Goal: Task Accomplishment & Management: Manage account settings

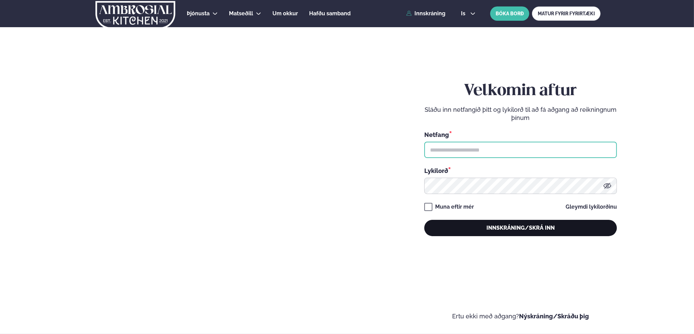
type input "**********"
click at [478, 224] on button "Innskráning/Skrá inn" at bounding box center [520, 228] width 193 height 16
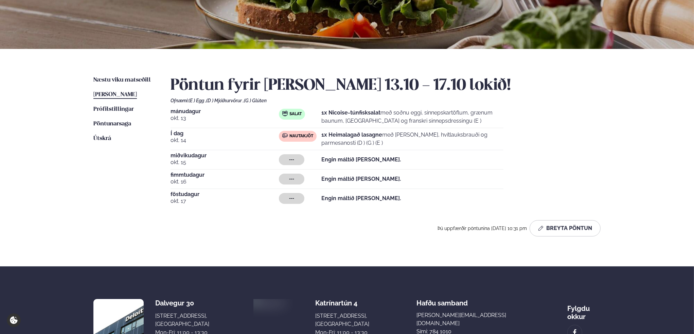
scroll to position [102, 0]
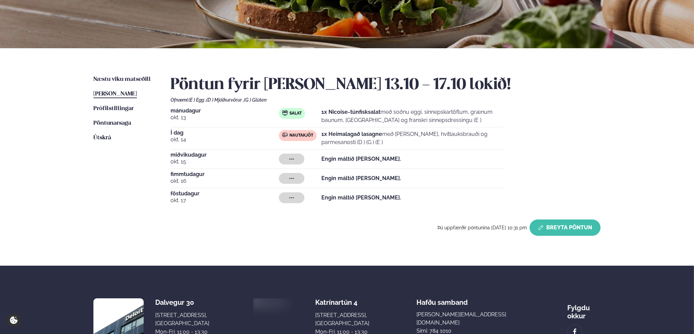
click at [550, 222] on button "Breyta Pöntun" at bounding box center [565, 227] width 71 height 16
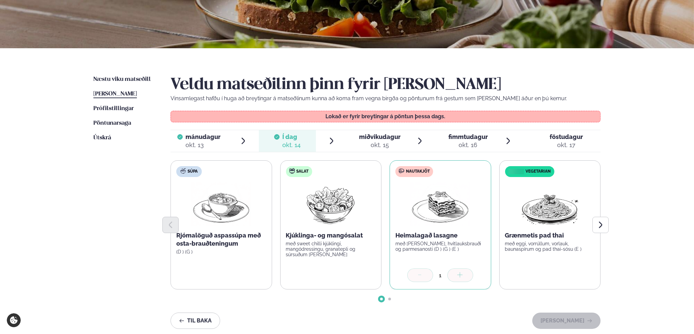
click at [374, 141] on div "okt. 15" at bounding box center [379, 145] width 41 height 8
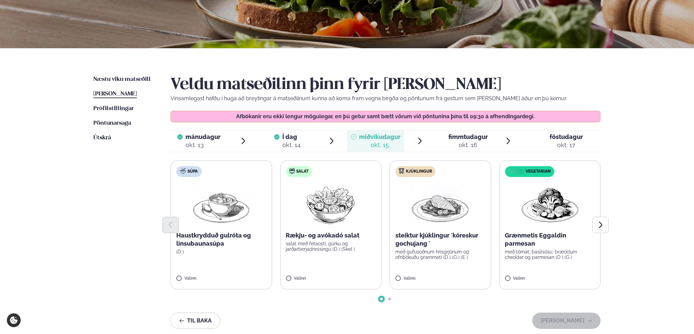
click at [459, 140] on div "fimmtudagur fim." at bounding box center [467, 137] width 39 height 8
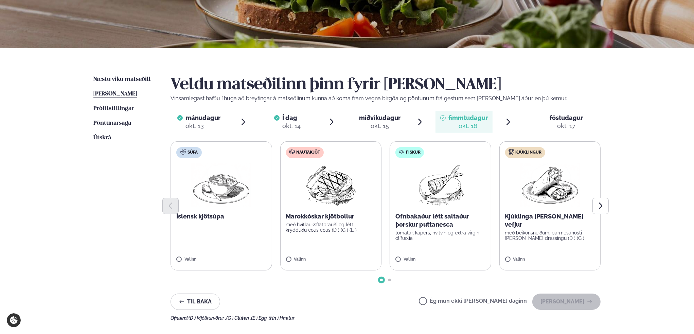
click at [558, 126] on div "okt. 17" at bounding box center [566, 126] width 33 height 8
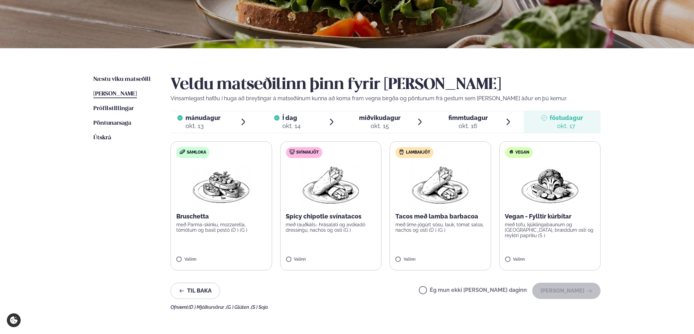
click at [372, 122] on div "okt. 15" at bounding box center [379, 126] width 41 height 8
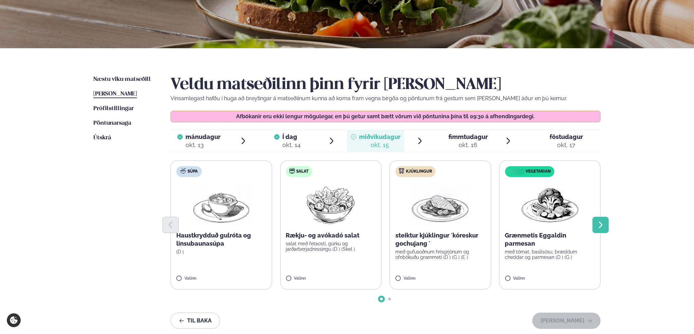
click at [599, 223] on icon "Next slide" at bounding box center [601, 225] width 8 height 8
click at [599, 224] on icon "Next slide" at bounding box center [601, 225] width 8 height 8
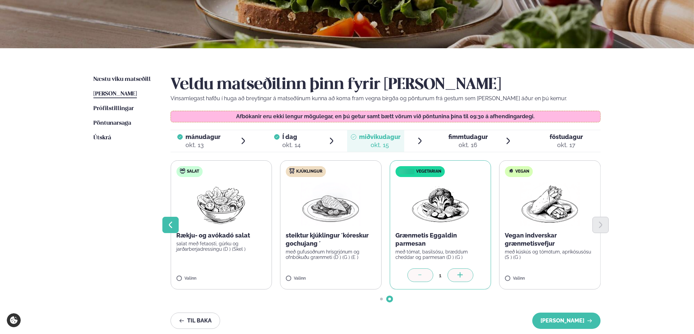
click at [166, 226] on button "Previous slide" at bounding box center [170, 225] width 16 height 16
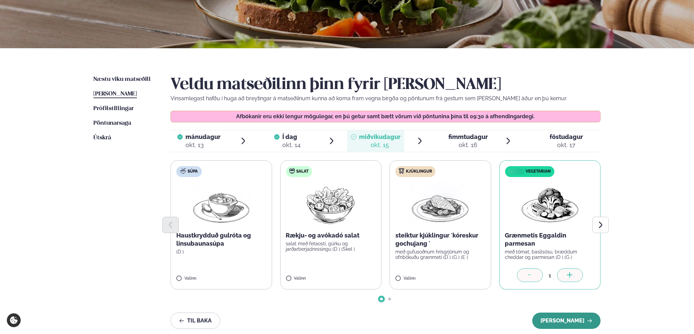
click at [564, 322] on button "[PERSON_NAME]" at bounding box center [566, 321] width 68 height 16
